Goal: Transaction & Acquisition: Purchase product/service

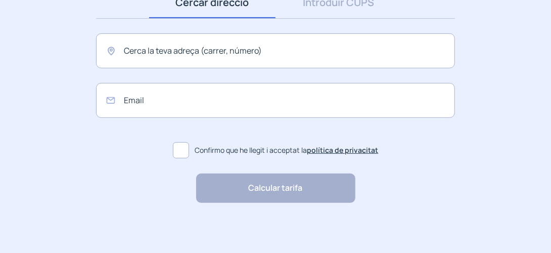
scroll to position [126, 0]
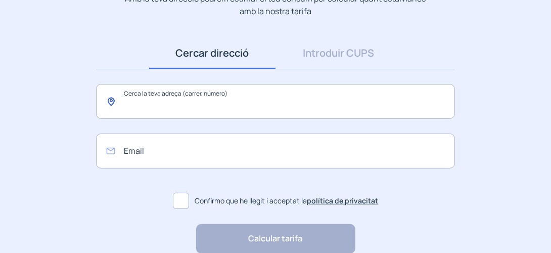
click at [256, 109] on input "text" at bounding box center [275, 101] width 359 height 35
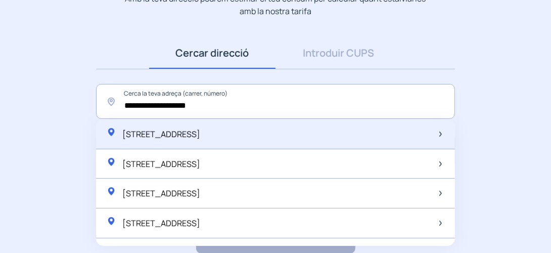
click at [200, 138] on span "[STREET_ADDRESS]" at bounding box center [161, 133] width 78 height 11
type input "**********"
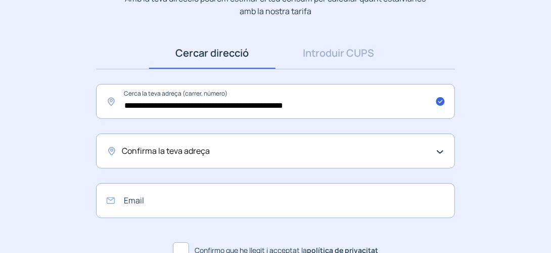
click at [265, 156] on div "Confirma la teva adreça" at bounding box center [273, 150] width 302 height 13
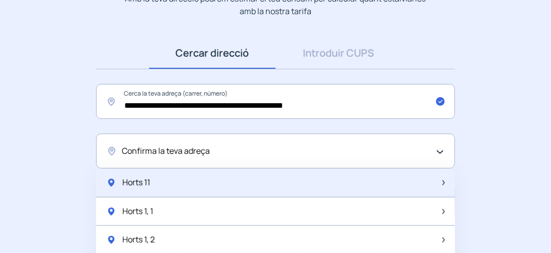
click at [251, 177] on div "Horts 11" at bounding box center [275, 182] width 359 height 29
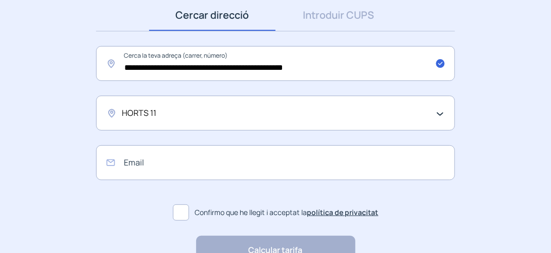
scroll to position [176, 0]
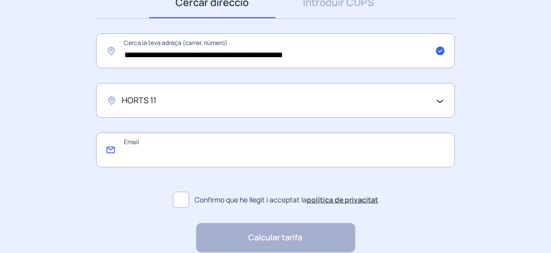
click at [250, 158] on input "email" at bounding box center [275, 149] width 359 height 35
type input "**********"
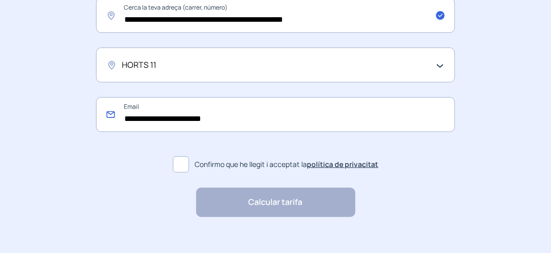
scroll to position [226, 0]
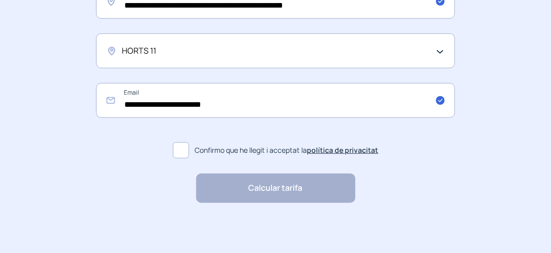
click at [181, 147] on span at bounding box center [181, 150] width 16 height 16
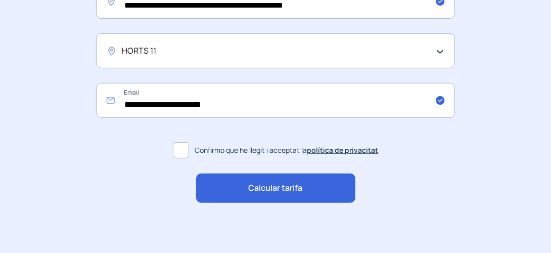
click at [271, 186] on span "Calcular tarifa" at bounding box center [276, 187] width 54 height 13
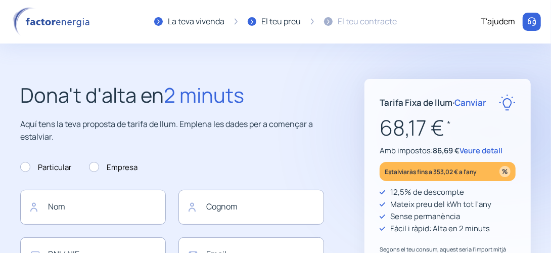
type input "**********"
click at [474, 151] on span "Veure detall" at bounding box center [480, 150] width 43 height 11
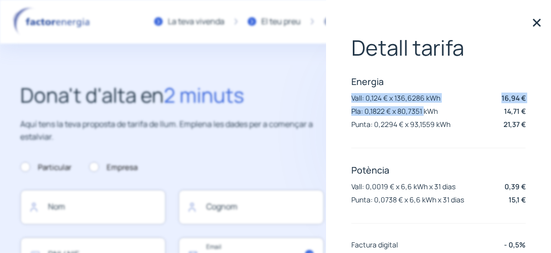
drag, startPoint x: 352, startPoint y: 99, endPoint x: 423, endPoint y: 109, distance: 72.0
click at [423, 109] on div "Energia Vall: 0,124 € x 136,6286 kWh 16,94 € Pla: 0,1822 € x 80,7351 kWh 14,71 …" at bounding box center [438, 103] width 174 height 57
drag, startPoint x: 423, startPoint y: 109, endPoint x: 408, endPoint y: 101, distance: 17.2
click at [408, 101] on p "Vall: 0,124 € x 136,6286 kWh" at bounding box center [395, 98] width 89 height 10
click at [401, 114] on p "Pla: 0,1822 € x 80,7351 kWh" at bounding box center [394, 111] width 86 height 10
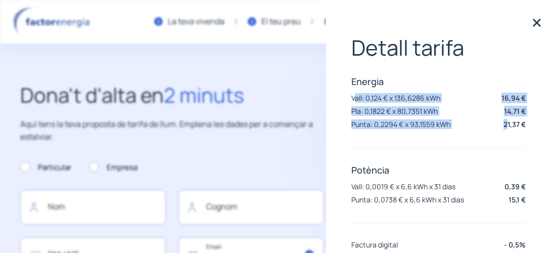
drag, startPoint x: 354, startPoint y: 98, endPoint x: 499, endPoint y: 125, distance: 147.4
click at [499, 125] on div "Energia Vall: 0,124 € x 136,6286 kWh 16,94 € Pla: 0,1822 € x 80,7351 kWh 14,71 …" at bounding box center [438, 103] width 174 height 57
drag, startPoint x: 371, startPoint y: 103, endPoint x: 366, endPoint y: 102, distance: 5.8
click at [371, 103] on div "Vall: 0,124 € x 136,6286 kWh 16,94 €" at bounding box center [438, 97] width 174 height 11
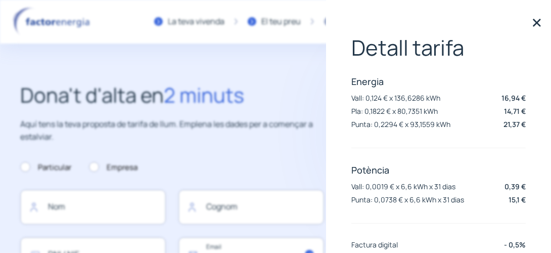
click at [353, 98] on p "Vall: 0,124 € x 136,6286 kWh" at bounding box center [395, 98] width 89 height 10
drag, startPoint x: 367, startPoint y: 98, endPoint x: 381, endPoint y: 98, distance: 14.1
click at [381, 98] on p "Vall: 0,124 € x 136,6286 kWh" at bounding box center [395, 98] width 89 height 10
copy p "0,124"
drag, startPoint x: 366, startPoint y: 112, endPoint x: 383, endPoint y: 110, distance: 17.3
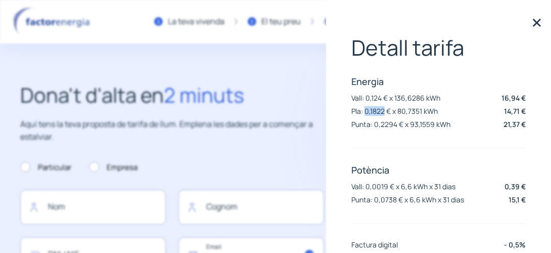
click at [383, 110] on p "Pla: 0,1822 € x 80,7351 kWh" at bounding box center [394, 111] width 86 height 10
copy p "0,1822"
click at [370, 98] on p "Vall: 0,124 € x 136,6286 kWh" at bounding box center [395, 98] width 89 height 10
drag, startPoint x: 370, startPoint y: 98, endPoint x: 373, endPoint y: 122, distance: 25.0
click at [373, 122] on p "Punta: 0,2294 € x 93,1559 kWh" at bounding box center [400, 124] width 99 height 10
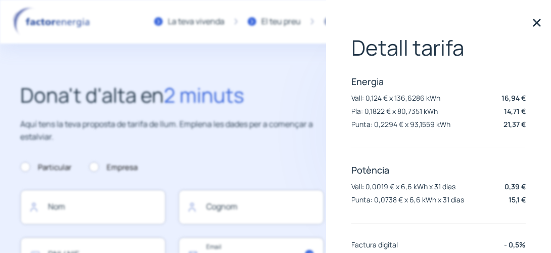
click at [380, 123] on p "Punta: 0,2294 € x 93,1559 kWh" at bounding box center [400, 124] width 99 height 10
drag, startPoint x: 375, startPoint y: 123, endPoint x: 396, endPoint y: 121, distance: 20.8
click at [396, 121] on p "Punta: 0,2294 € x 93,1559 kWh" at bounding box center [400, 124] width 99 height 10
copy p "0,2294"
